Goal: Task Accomplishment & Management: Use online tool/utility

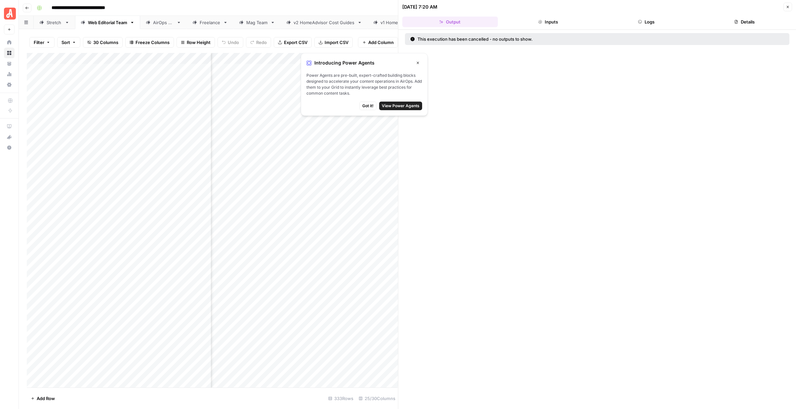
click at [144, 91] on div "Add Column" at bounding box center [212, 220] width 371 height 334
click at [52, 23] on div "Stretch" at bounding box center [55, 22] width 16 height 7
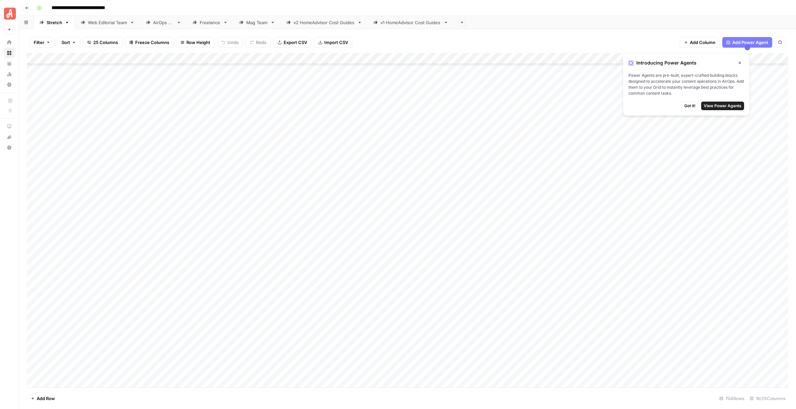
scroll to position [7599, 0]
click at [85, 378] on div "Add Column" at bounding box center [407, 220] width 761 height 334
drag, startPoint x: 491, startPoint y: 379, endPoint x: 471, endPoint y: 378, distance: 20.2
click at [491, 379] on div "Add Column" at bounding box center [407, 220] width 761 height 334
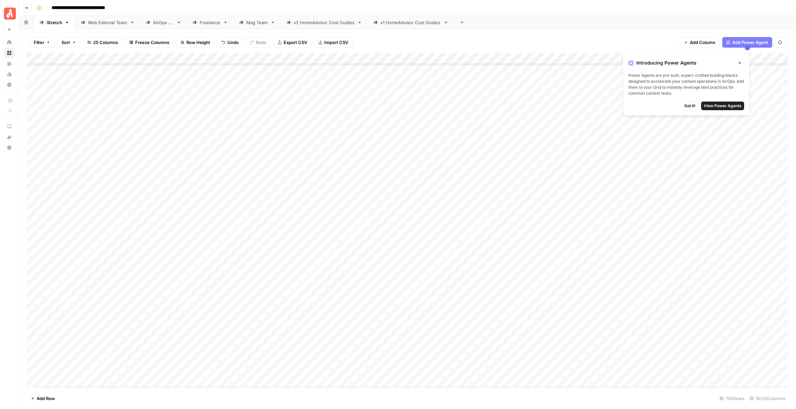
scroll to position [7622, 0]
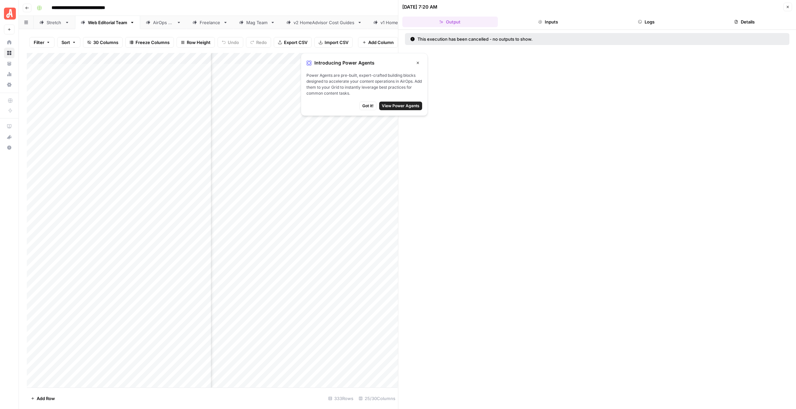
click at [418, 62] on icon "button" at bounding box center [418, 63] width 4 height 4
click at [785, 5] on button "Close" at bounding box center [787, 7] width 9 height 9
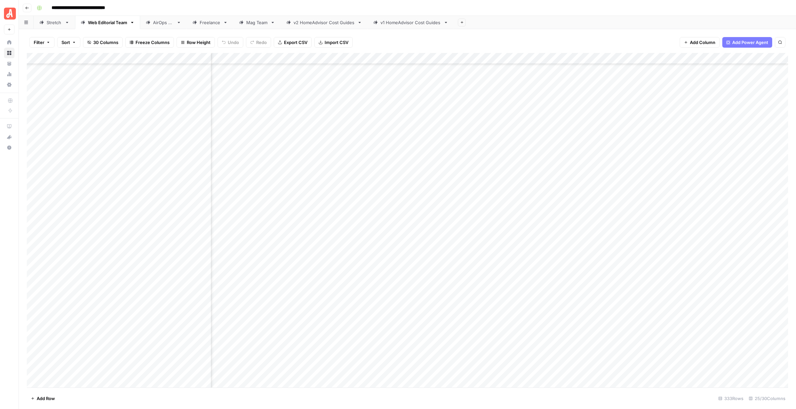
scroll to position [3430, 748]
click at [50, 24] on div "Stretch" at bounding box center [55, 22] width 16 height 7
click at [419, 358] on div "Add Column" at bounding box center [407, 220] width 761 height 334
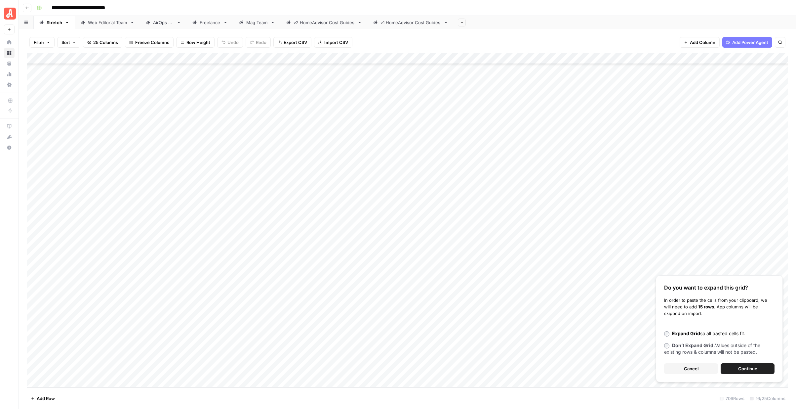
click at [766, 362] on div "Do you want to expand this grid? In order to paste the cells from your clipboar…" at bounding box center [719, 328] width 127 height 107
click at [765, 365] on button "Continue" at bounding box center [748, 368] width 54 height 11
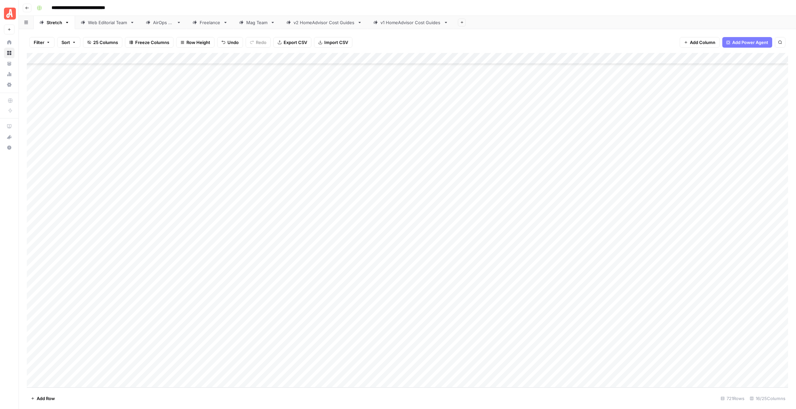
click at [212, 193] on div "Add Column" at bounding box center [407, 220] width 761 height 334
click at [117, 383] on div "Add Column" at bounding box center [407, 220] width 761 height 334
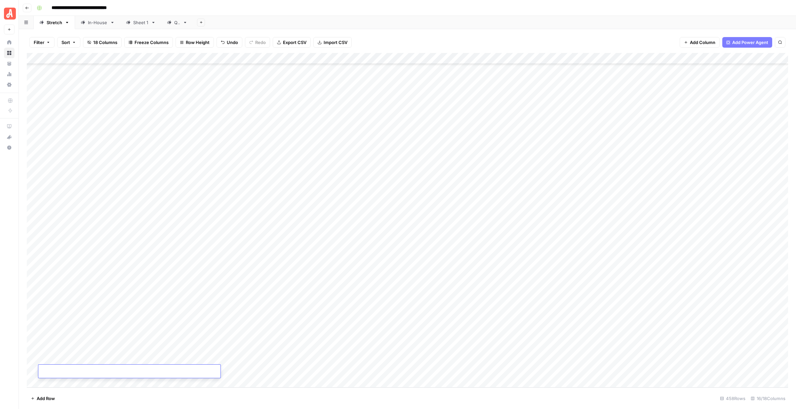
click at [314, 371] on div "Add Column" at bounding box center [407, 220] width 761 height 334
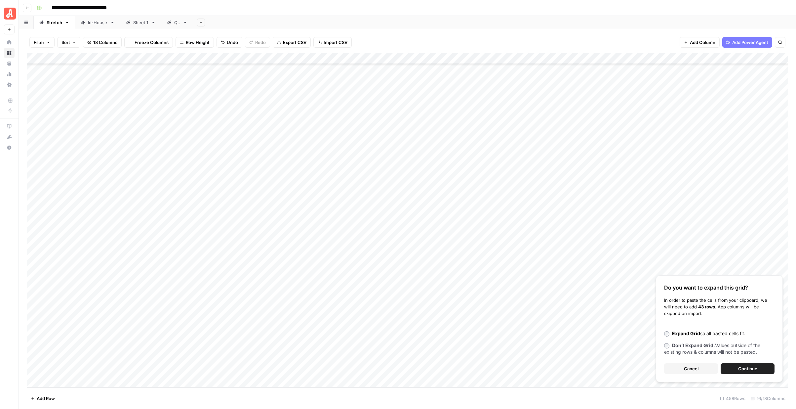
click at [753, 373] on button "Continue" at bounding box center [748, 368] width 54 height 11
